Goal: Find specific page/section: Find specific page/section

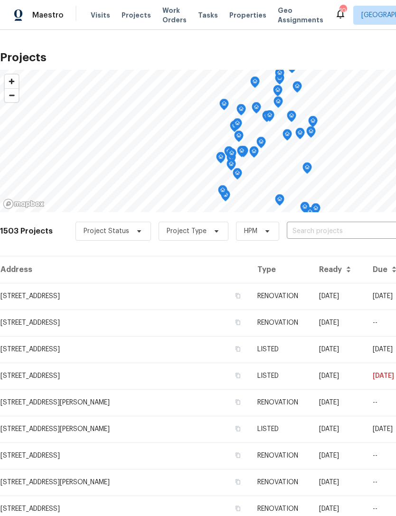
click at [339, 9] on div "10" at bounding box center [342, 10] width 7 height 9
click at [335, 19] on icon at bounding box center [340, 13] width 11 height 11
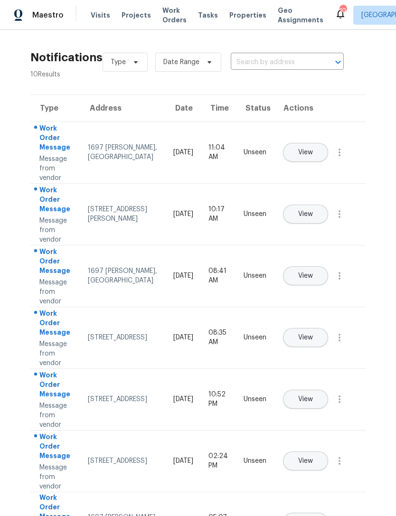
click at [328, 205] on button "View" at bounding box center [305, 214] width 45 height 19
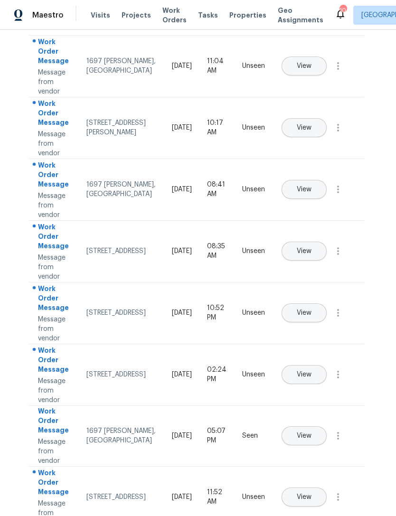
scroll to position [87, 2]
click at [319, 305] on button "View" at bounding box center [303, 312] width 45 height 19
click at [321, 63] on button "View" at bounding box center [303, 65] width 45 height 19
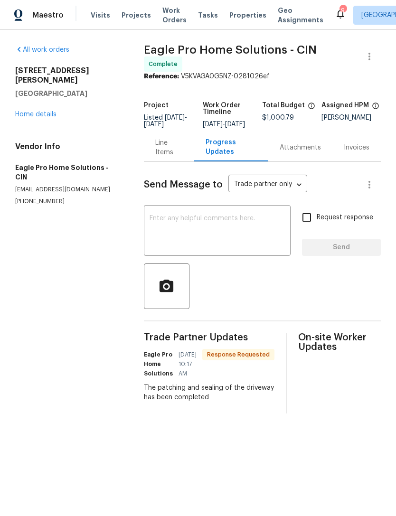
click at [234, 216] on div "x ​" at bounding box center [217, 231] width 147 height 48
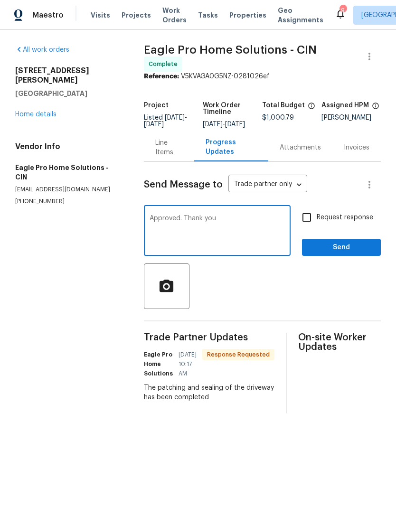
type textarea "Approved. Thank you"
click at [345, 256] on button "Send" at bounding box center [341, 248] width 79 height 18
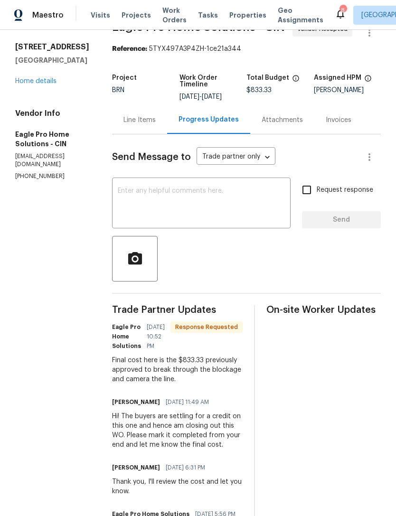
scroll to position [25, 90]
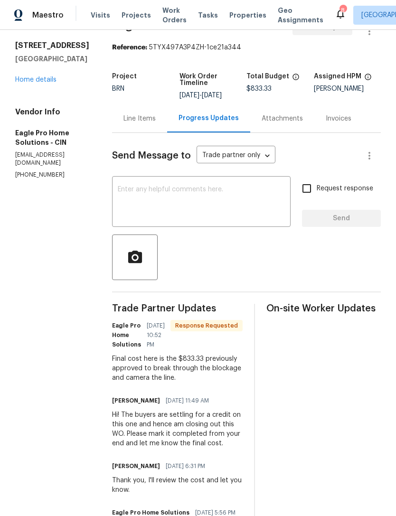
click at [133, 18] on span "Projects" at bounding box center [136, 14] width 29 height 9
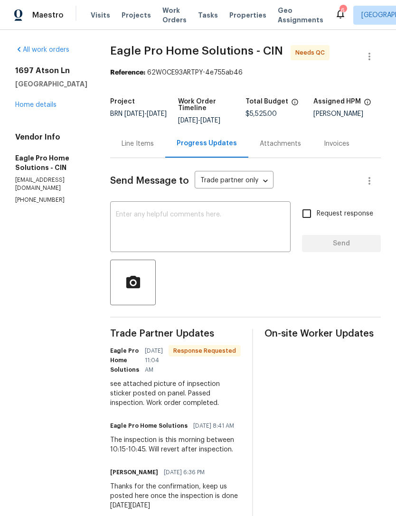
click at [39, 107] on link "Home details" at bounding box center [35, 105] width 41 height 7
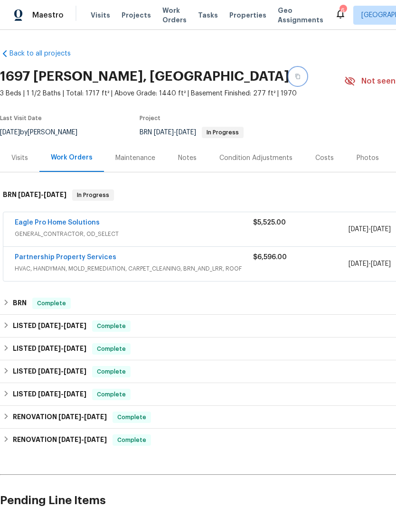
click at [295, 76] on icon "button" at bounding box center [297, 76] width 5 height 5
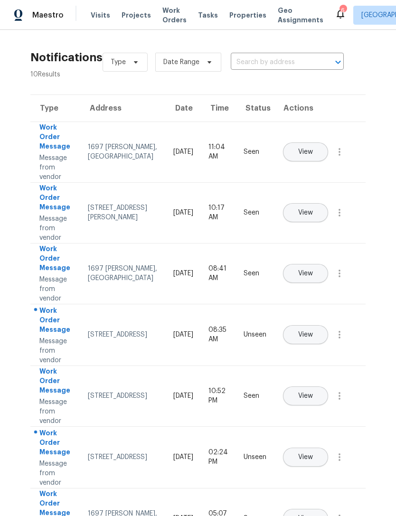
click at [133, 13] on span "Projects" at bounding box center [136, 14] width 29 height 9
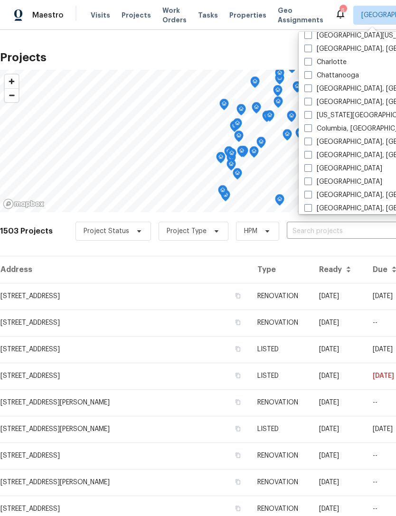
scroll to position [129, 0]
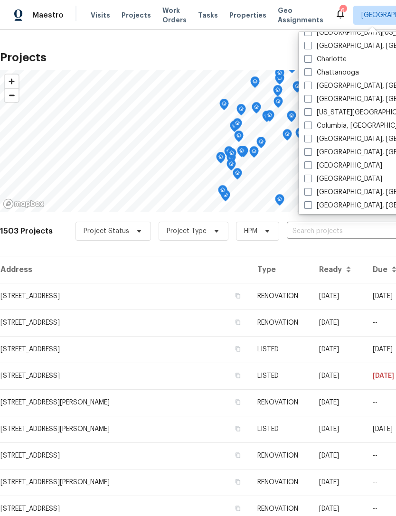
click at [343, 137] on label "Columbus, OH" at bounding box center [377, 138] width 147 height 9
click at [310, 137] on input "Columbus, OH" at bounding box center [307, 137] width 6 height 6
checkbox input "true"
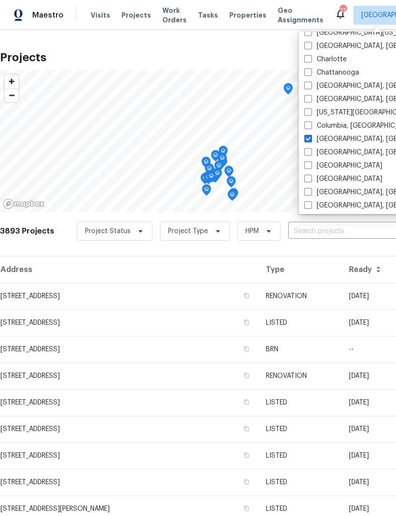
click at [289, 250] on div "3893 Projects Project Status Project Type HPM ​" at bounding box center [268, 237] width 536 height 38
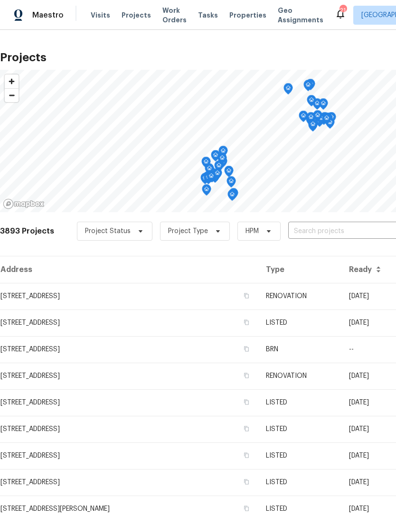
click at [328, 227] on input "text" at bounding box center [342, 231] width 109 height 15
type input "birch broo"
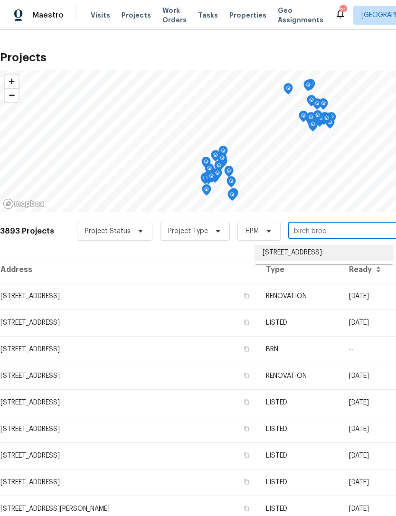
click at [334, 251] on li "[STREET_ADDRESS]" at bounding box center [324, 253] width 138 height 16
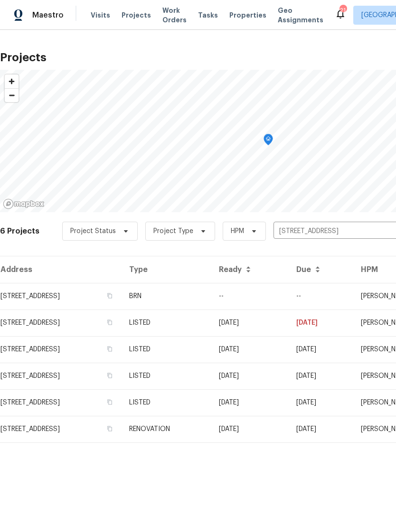
click at [122, 296] on td "[STREET_ADDRESS]" at bounding box center [61, 296] width 122 height 27
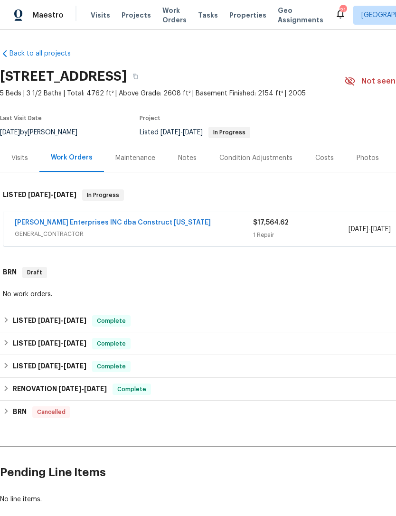
click at [113, 224] on link "Strick Enterprises INC dba Construct Ohio" at bounding box center [113, 222] width 196 height 7
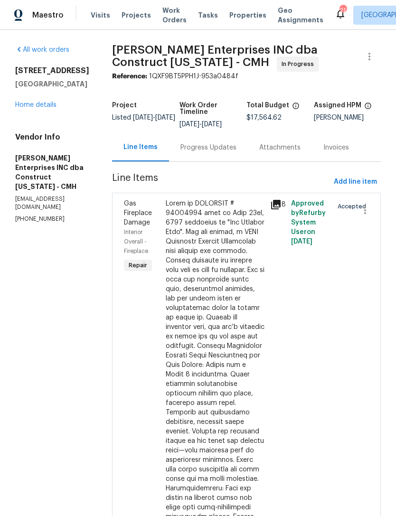
click at [217, 149] on div "Progress Updates" at bounding box center [208, 147] width 56 height 9
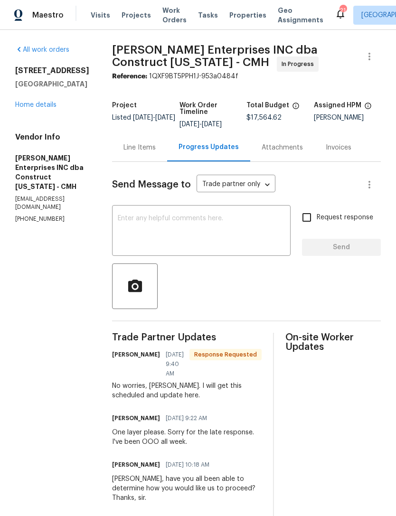
click at [48, 108] on link "Home details" at bounding box center [35, 105] width 41 height 7
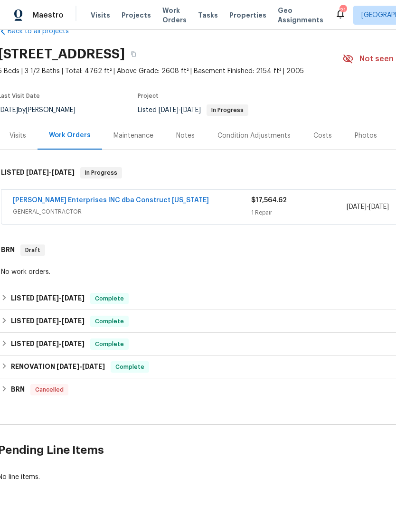
scroll to position [22, 2]
click at [132, 12] on span "Projects" at bounding box center [136, 14] width 29 height 9
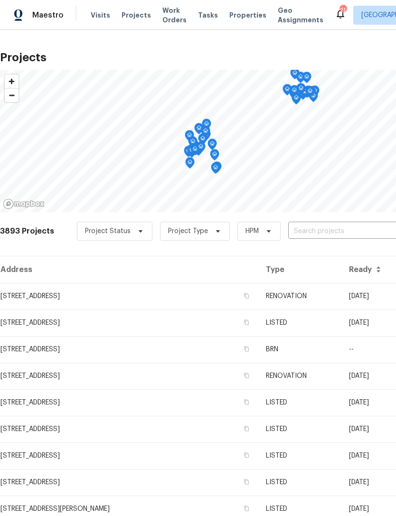
click at [306, 238] on input "text" at bounding box center [342, 231] width 109 height 15
type input "marlin"
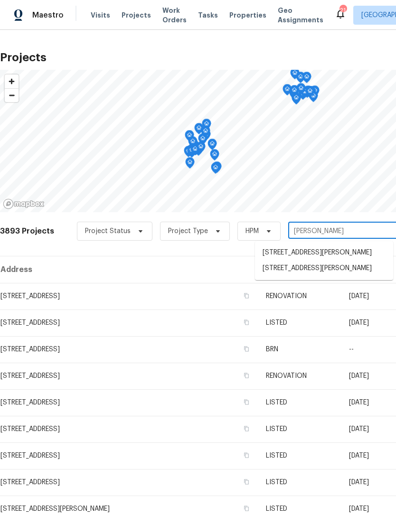
click at [316, 270] on li "[STREET_ADDRESS][PERSON_NAME]" at bounding box center [324, 269] width 138 height 16
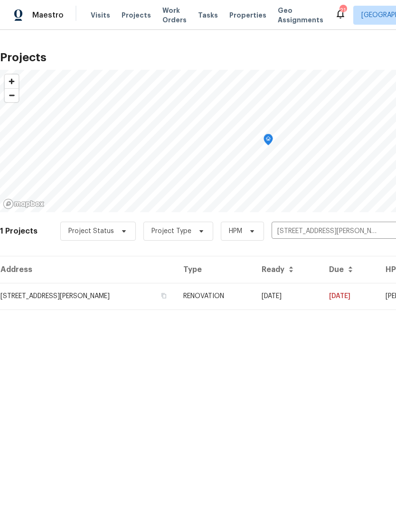
click at [99, 305] on td "[STREET_ADDRESS][PERSON_NAME]" at bounding box center [88, 296] width 176 height 27
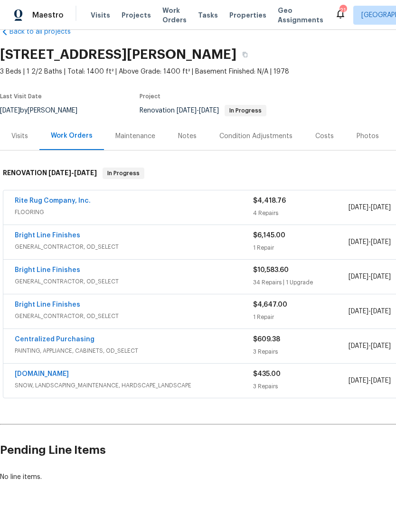
scroll to position [21, 0]
click at [69, 272] on link "Bright Line Finishes" at bounding box center [48, 270] width 66 height 7
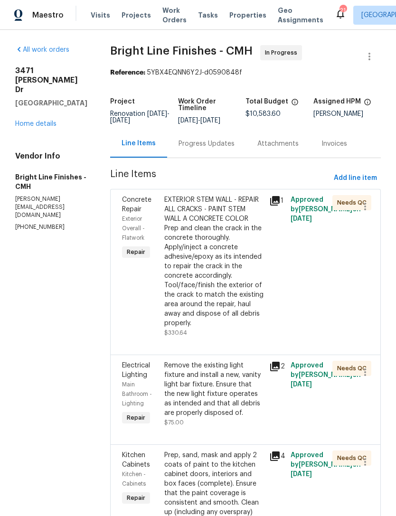
click at [215, 147] on div "Progress Updates" at bounding box center [206, 143] width 56 height 9
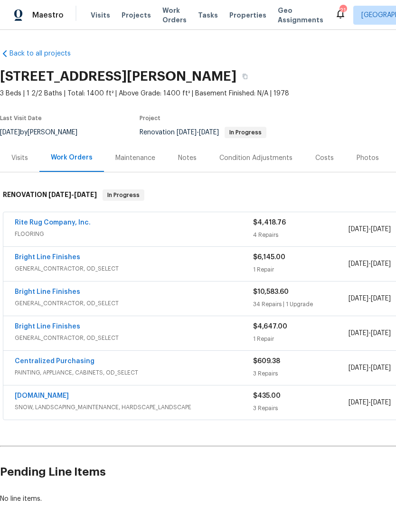
click at [71, 336] on span "GENERAL_CONTRACTOR, OD_SELECT" at bounding box center [134, 337] width 238 height 9
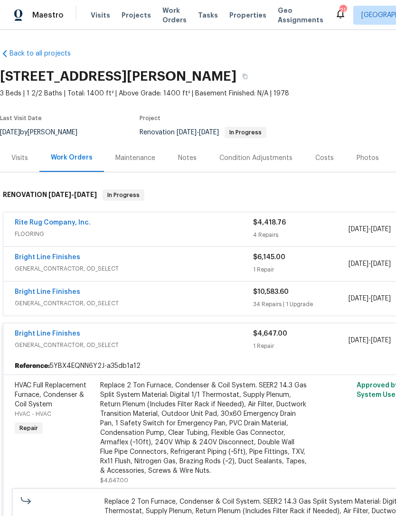
click at [71, 337] on link "Bright Line Finishes" at bounding box center [48, 333] width 66 height 7
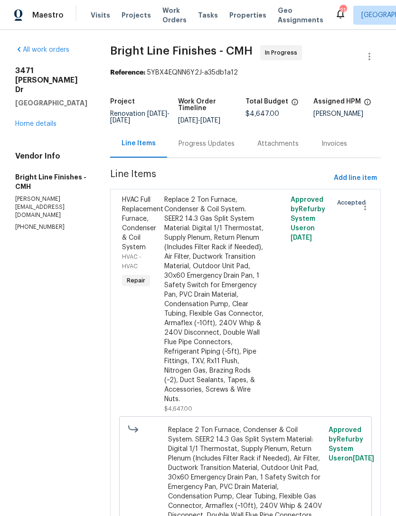
click at [209, 143] on div "Progress Updates" at bounding box center [206, 143] width 56 height 9
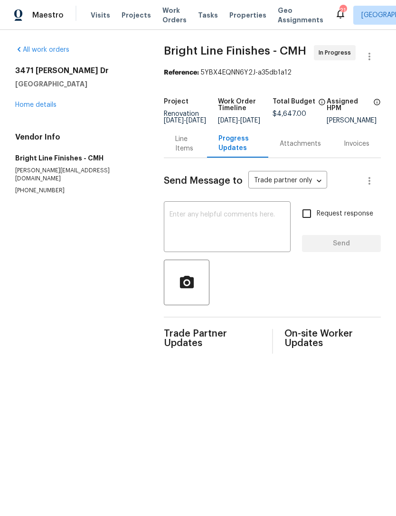
click at [50, 103] on link "Home details" at bounding box center [35, 105] width 41 height 7
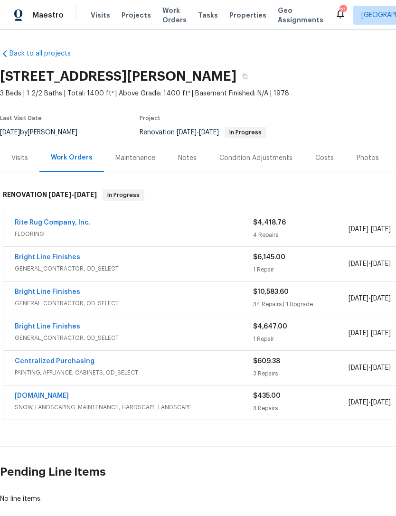
click at [57, 329] on link "Bright Line Finishes" at bounding box center [48, 326] width 66 height 7
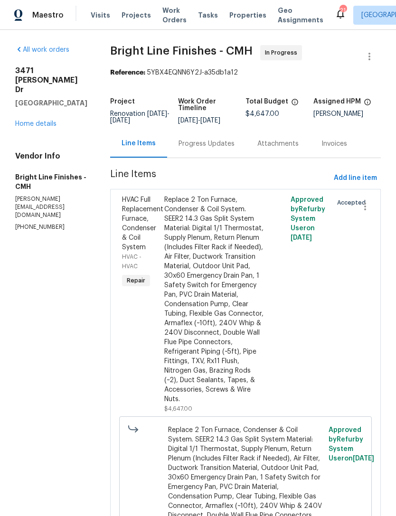
click at [34, 121] on link "Home details" at bounding box center [35, 124] width 41 height 7
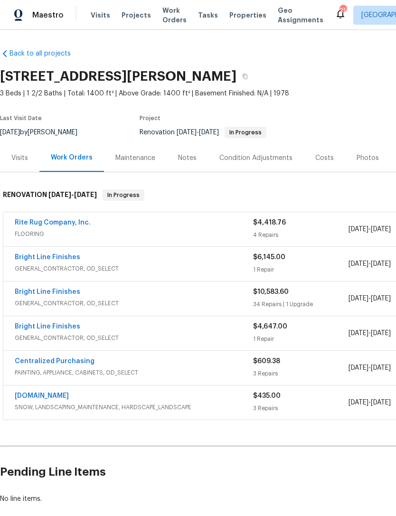
click at [68, 225] on link "Rite Rug Company, Inc." at bounding box center [53, 222] width 76 height 7
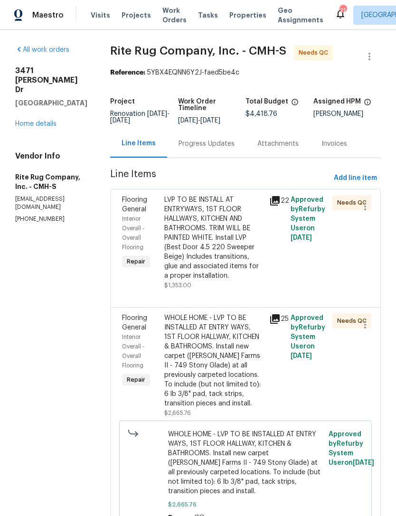
click at [43, 121] on link "Home details" at bounding box center [35, 124] width 41 height 7
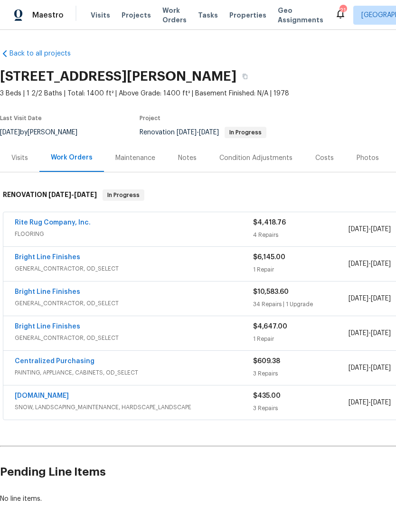
click at [215, 513] on div "Back to all projects [STREET_ADDRESS][PERSON_NAME] 3 Beds | 1 2/2 Baths | Total…" at bounding box center [198, 273] width 396 height 486
click at [136, 19] on span "Projects" at bounding box center [136, 14] width 29 height 9
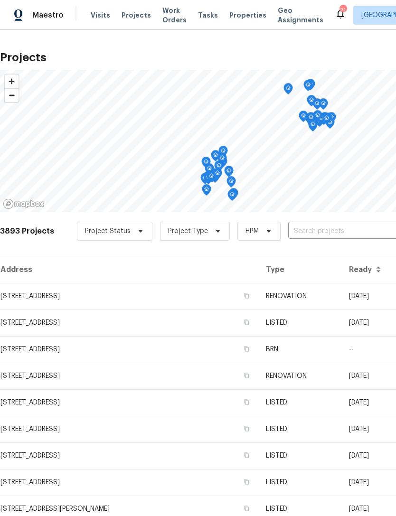
click at [258, 363] on td "RENOVATION" at bounding box center [299, 376] width 83 height 27
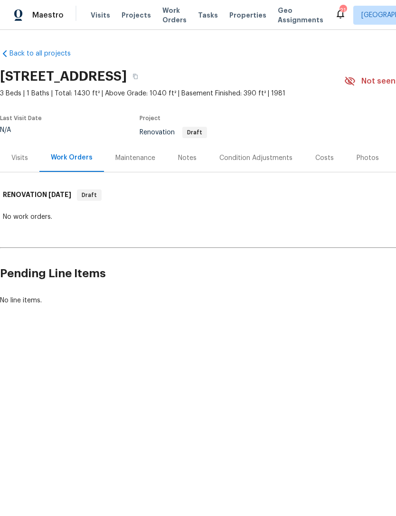
click at [127, 17] on span "Projects" at bounding box center [136, 14] width 29 height 9
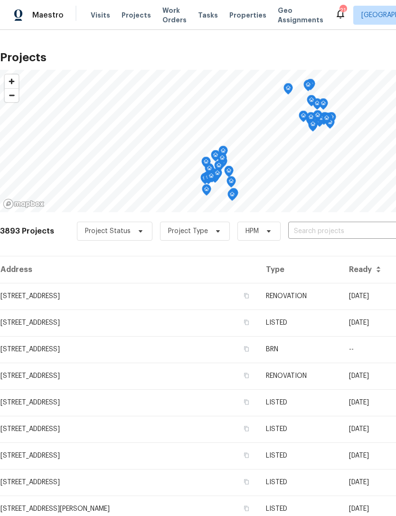
click at [331, 224] on input "text" at bounding box center [342, 231] width 109 height 15
type input "mantua"
click at [319, 249] on li "[STREET_ADDRESS]" at bounding box center [324, 253] width 138 height 16
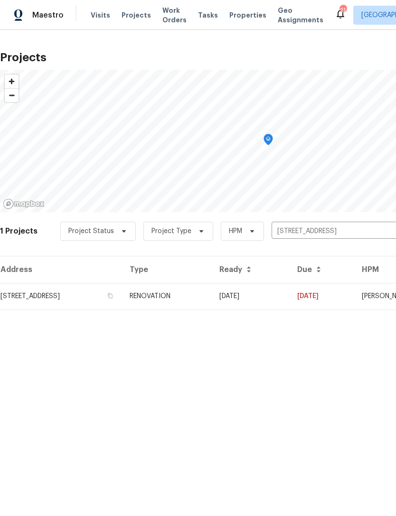
click at [105, 299] on td "[STREET_ADDRESS]" at bounding box center [61, 296] width 122 height 27
